Goal: Use online tool/utility: Utilize a website feature to perform a specific function

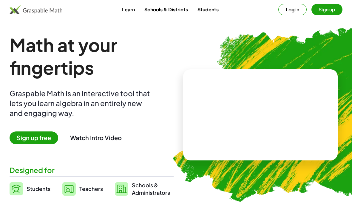
click at [296, 10] on button "Log in" at bounding box center [293, 9] width 28 height 11
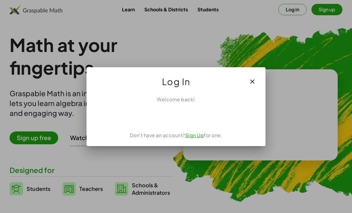
click at [188, 115] on div "Acceder con Google. Se abre en una pestaña nueva" at bounding box center [176, 116] width 57 height 13
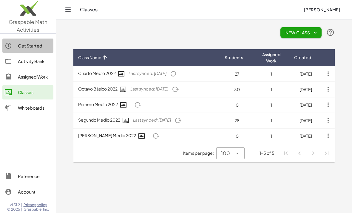
click at [34, 45] on div "Get Started" at bounding box center [34, 45] width 33 height 7
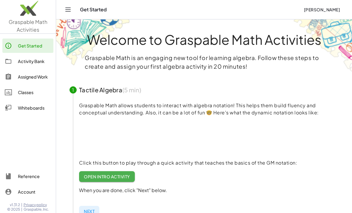
click at [100, 6] on div "Get Started [PERSON_NAME]" at bounding box center [204, 9] width 282 height 19
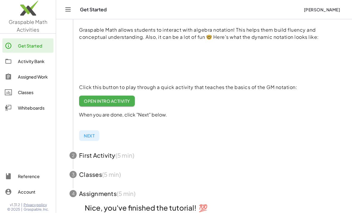
scroll to position [76, 0]
click at [117, 98] on span "Open Intro Activity" at bounding box center [107, 100] width 46 height 5
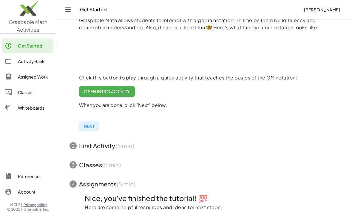
click at [37, 110] on div "Whiteboards" at bounding box center [34, 107] width 33 height 7
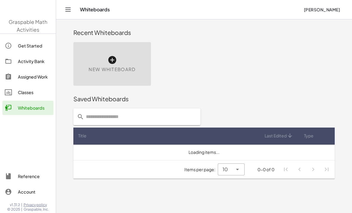
scroll to position [19, 0]
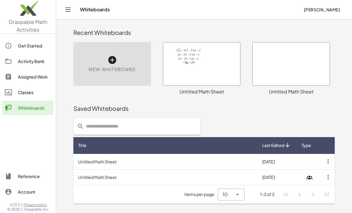
click at [122, 42] on div "New Whiteboard" at bounding box center [112, 64] width 78 height 44
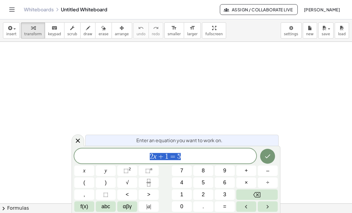
click at [260, 213] on div "Enter an equation you want to work on. 2 x + 1 = 5 x y ⬚ 2 ⬚ n 7 8 9 + – ( ) √ …" at bounding box center [176, 179] width 209 height 67
click at [255, 211] on button "Left arrow" at bounding box center [246, 206] width 20 height 10
click at [256, 213] on div "Enter an equation you want to work on. ​ 2 x + 1 = 5 x y ⬚ 2 ⬚ n 7 8 9 + – ( ) …" at bounding box center [176, 179] width 209 height 67
click at [190, 172] on button "7" at bounding box center [182, 170] width 20 height 10
click at [260, 213] on div "Enter an equation you want to work on. 7 ​ 2 x + 1 = 5 x y ⬚ 2 ⬚ n 7 8 9 + – ( …" at bounding box center [176, 179] width 209 height 67
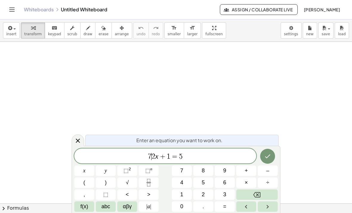
click at [261, 213] on html "Graspable Math Activities Get Started Activity Bank Assigned Work Classes White…" at bounding box center [176, 106] width 352 height 213
click at [248, 213] on html "Graspable Math Activities Get Started Activity Bank Assigned Work Classes White…" at bounding box center [176, 106] width 352 height 213
click at [191, 173] on button "7" at bounding box center [182, 170] width 20 height 10
click at [269, 213] on html "Graspable Math Activities Get Started Activity Bank Assigned Work Classes White…" at bounding box center [176, 106] width 352 height 213
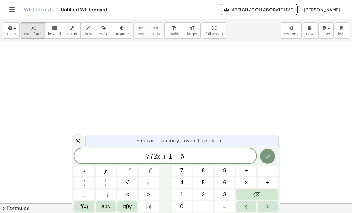
click at [271, 213] on html "Graspable Math Activities Get Started Activity Bank Assigned Work Classes White…" at bounding box center [176, 106] width 352 height 213
click at [272, 213] on html "Graspable Math Activities Get Started Activity Bank Assigned Work Classes White…" at bounding box center [176, 106] width 352 height 213
click at [190, 175] on button "7" at bounding box center [182, 170] width 20 height 10
click at [258, 211] on button "Right arrow" at bounding box center [268, 206] width 20 height 10
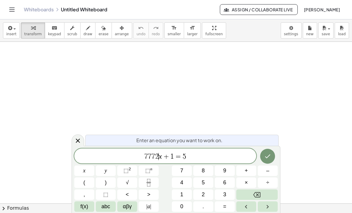
click at [260, 212] on div "Enter an equation you want to work on. 7 7 7 2 ​ x + 1 = 5 x y ⬚ 2 ⬚ n 7 8 9 + …" at bounding box center [176, 179] width 209 height 67
click at [256, 210] on button "Left arrow" at bounding box center [246, 206] width 20 height 10
click at [258, 212] on div "Enter an equation you want to work on. 7 7 7 2 ​ x + 1 = 5 x y ⬚ 2 ⬚ n 7 8 9 + …" at bounding box center [176, 179] width 209 height 67
click at [258, 213] on html "Graspable Math Activities Get Started Activity Bank Assigned Work Classes White…" at bounding box center [176, 106] width 352 height 213
click at [257, 213] on html "Graspable Math Activities Get Started Activity Bank Assigned Work Classes White…" at bounding box center [176, 106] width 352 height 213
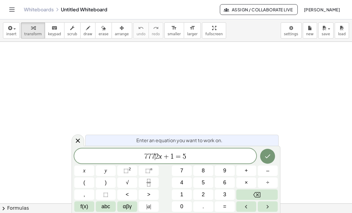
click at [243, 213] on html "Graspable Math Activities Get Started Activity Bank Assigned Work Classes White…" at bounding box center [176, 106] width 352 height 213
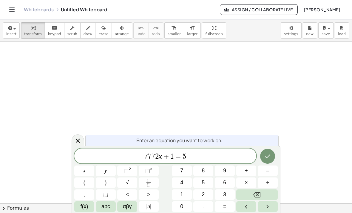
click at [266, 178] on button "÷" at bounding box center [268, 182] width 20 height 10
click at [271, 176] on button "–" at bounding box center [268, 170] width 20 height 10
click at [76, 160] on span "7 7 7 ÷ − ​ 2 x + 1 = 5" at bounding box center [165, 156] width 182 height 8
click at [76, 159] on span "​ 7 7 7 ÷ − 2 x + 1 = 5" at bounding box center [165, 156] width 182 height 8
click at [243, 213] on html "Graspable Math Activities Get Started Activity Bank Assigned Work Classes White…" at bounding box center [176, 106] width 352 height 213
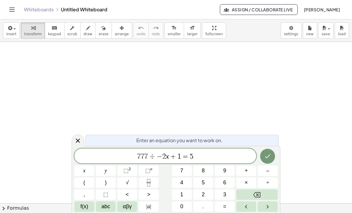
click at [201, 175] on button "8" at bounding box center [203, 170] width 20 height 10
click at [256, 213] on html "Graspable Math Activities Get Started Activity Bank Assigned Work Classes White…" at bounding box center [176, 106] width 352 height 213
click at [255, 213] on html "Graspable Math Activities Get Started Activity Bank Assigned Work Classes White…" at bounding box center [176, 106] width 352 height 213
click at [252, 211] on button "Left arrow" at bounding box center [246, 206] width 20 height 10
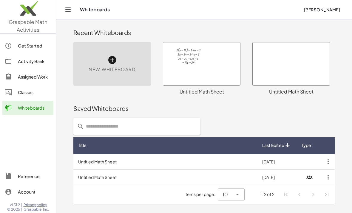
click at [112, 55] on icon at bounding box center [112, 60] width 10 height 10
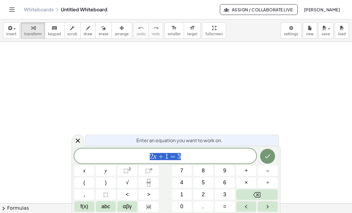
click at [183, 190] on button "1" at bounding box center [182, 194] width 20 height 10
click at [180, 187] on button "4" at bounding box center [182, 182] width 20 height 10
click at [259, 213] on div "Enter an equation you want to work on. 1 4 ​ x y ⬚ 2 ⬚ n 7 8 9 + – ( ) √ 4 5 6 …" at bounding box center [176, 179] width 209 height 67
click at [259, 212] on div "Enter an equation you want to work on. 1 4 ​ x y ⬚ 2 ⬚ n 7 8 9 + – ( ) √ 4 5 6 …" at bounding box center [176, 179] width 209 height 67
click at [254, 211] on button "Left arrow" at bounding box center [246, 206] width 20 height 10
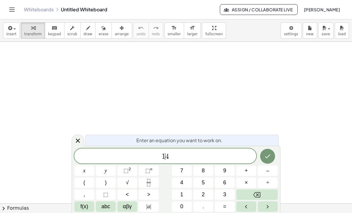
click at [255, 211] on button "Left arrow" at bounding box center [246, 206] width 20 height 10
click at [268, 213] on html "Graspable Math Activities Get Started Activity Bank Assigned Work Classes White…" at bounding box center [176, 106] width 352 height 213
click at [269, 213] on html "Graspable Math Activities Get Started Activity Bank Assigned Work Classes White…" at bounding box center [176, 106] width 352 height 213
click at [183, 178] on button "4" at bounding box center [182, 182] width 20 height 10
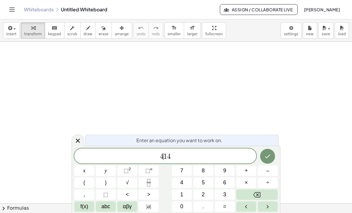
click at [269, 213] on html "Graspable Math Activities Get Started Activity Bank Assigned Work Classes White…" at bounding box center [176, 106] width 352 height 213
click at [267, 174] on span "–" at bounding box center [267, 171] width 3 height 8
click at [87, 161] on div "4 − ​ 1 4" at bounding box center [165, 155] width 182 height 15
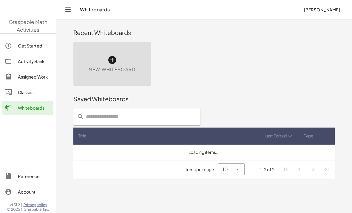
scroll to position [19, 0]
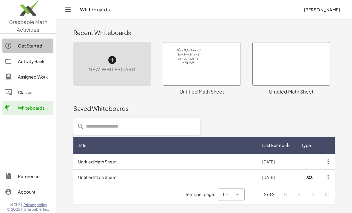
click at [34, 47] on div "Get Started" at bounding box center [34, 45] width 33 height 7
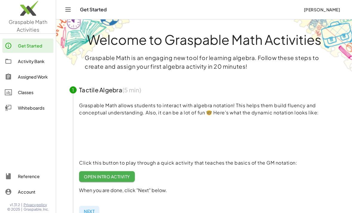
click at [25, 22] on img at bounding box center [28, 9] width 56 height 25
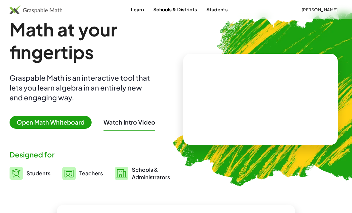
scroll to position [18, 0]
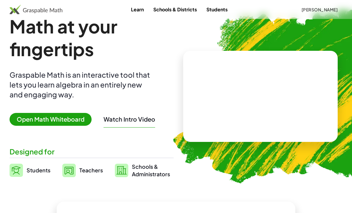
click at [64, 123] on span "Open Math Whiteboard" at bounding box center [51, 119] width 82 height 13
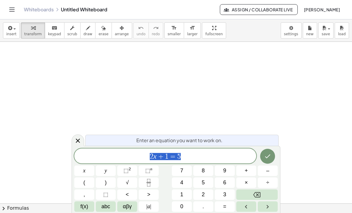
click at [182, 175] on span "7" at bounding box center [181, 171] width 3 height 8
click at [84, 175] on span "x" at bounding box center [84, 171] width 2 height 8
click at [269, 175] on span "–" at bounding box center [267, 171] width 3 height 8
click at [182, 199] on span "1" at bounding box center [181, 194] width 3 height 8
click at [202, 200] on button "2" at bounding box center [203, 194] width 20 height 10
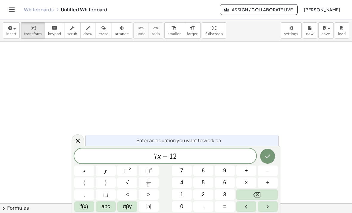
click at [227, 212] on button "=" at bounding box center [225, 206] width 20 height 10
click at [85, 175] on span "x" at bounding box center [84, 171] width 2 height 8
click at [248, 175] on span "+" at bounding box center [246, 171] width 3 height 8
click at [204, 199] on span "2" at bounding box center [203, 194] width 3 height 8
click at [177, 212] on button "0" at bounding box center [182, 206] width 20 height 10
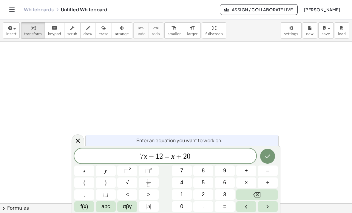
click at [268, 160] on icon "Done" at bounding box center [267, 156] width 7 height 7
